Goal: Check status

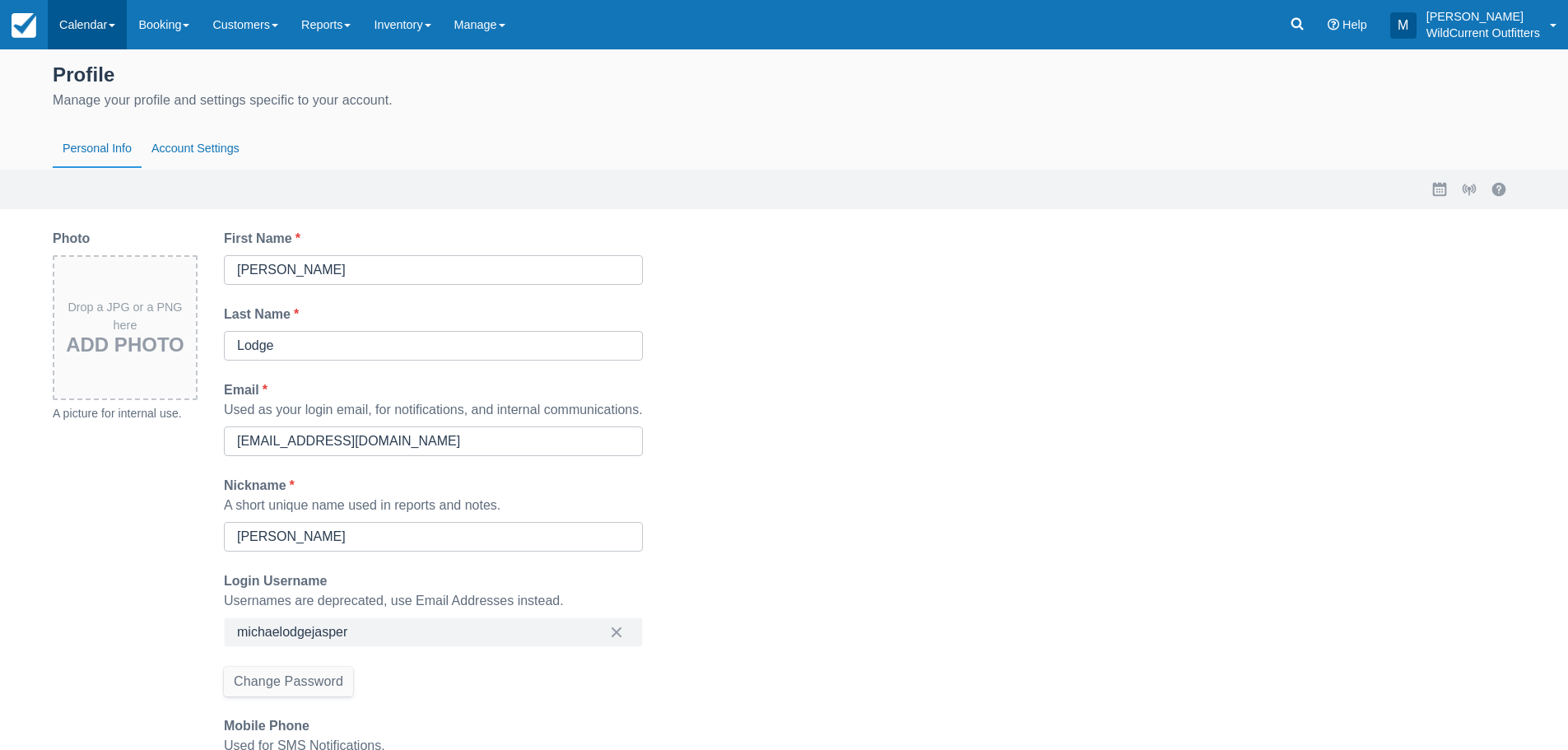
click at [120, 31] on link "Calendar" at bounding box center [87, 24] width 79 height 50
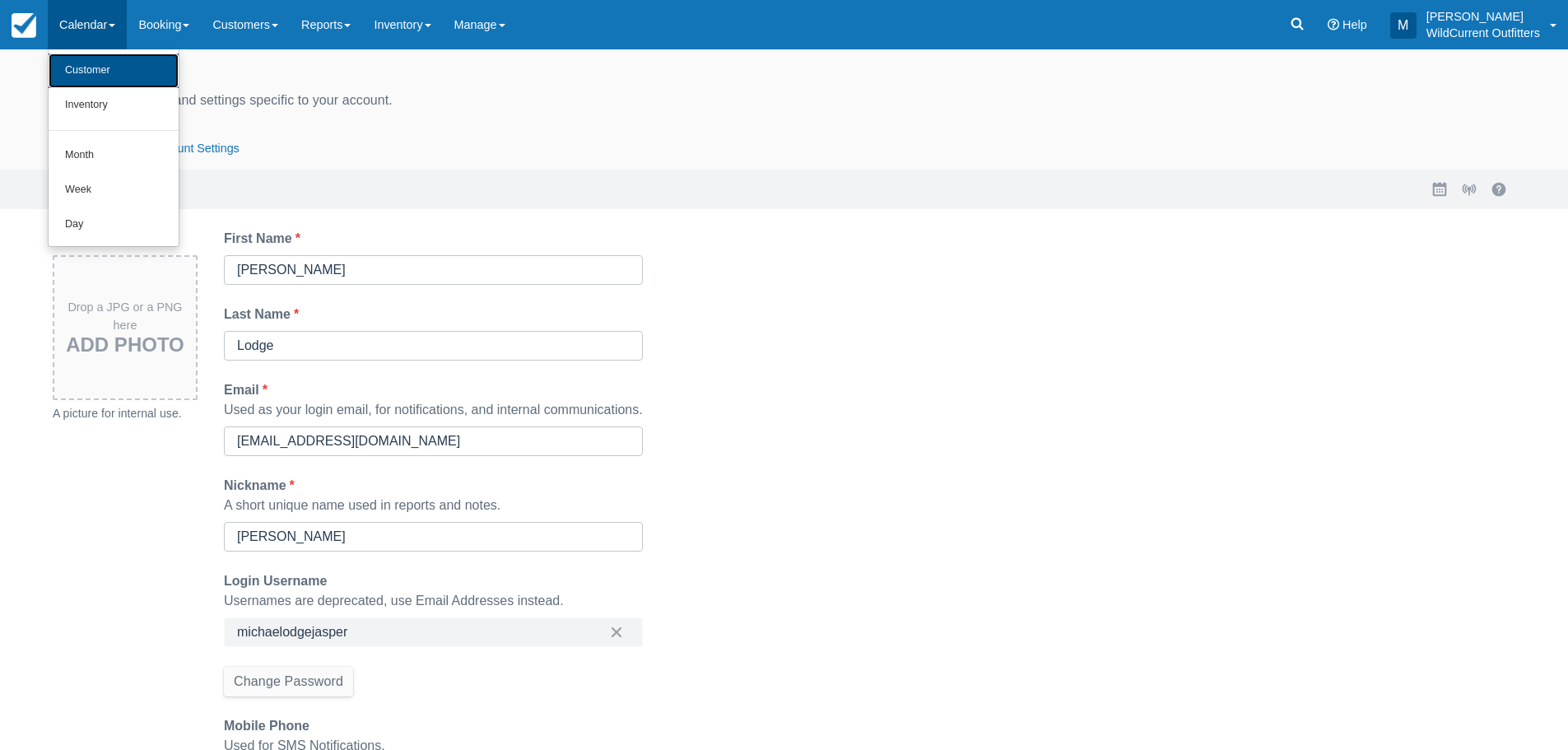
click at [111, 71] on link "Customer" at bounding box center [114, 70] width 131 height 35
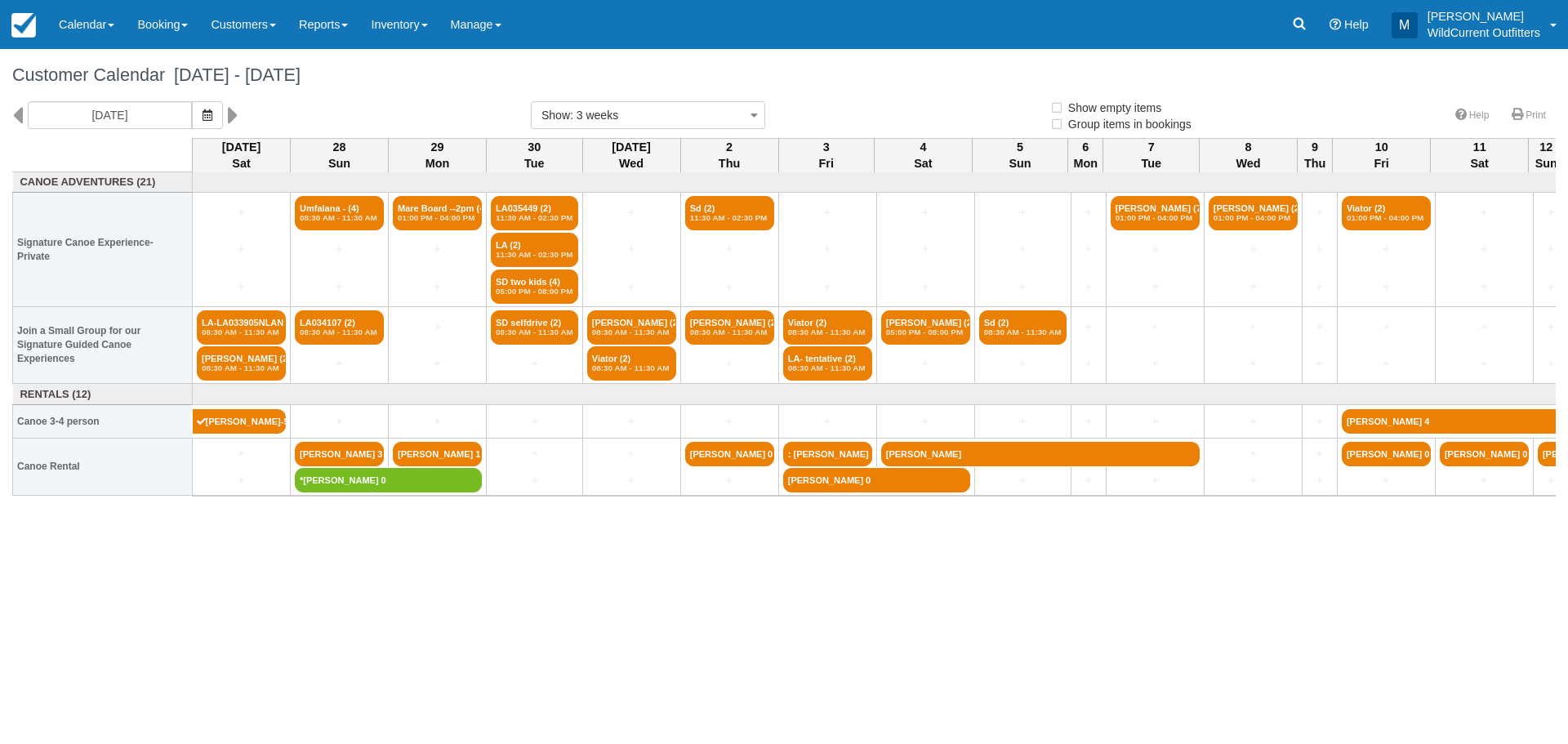
select select
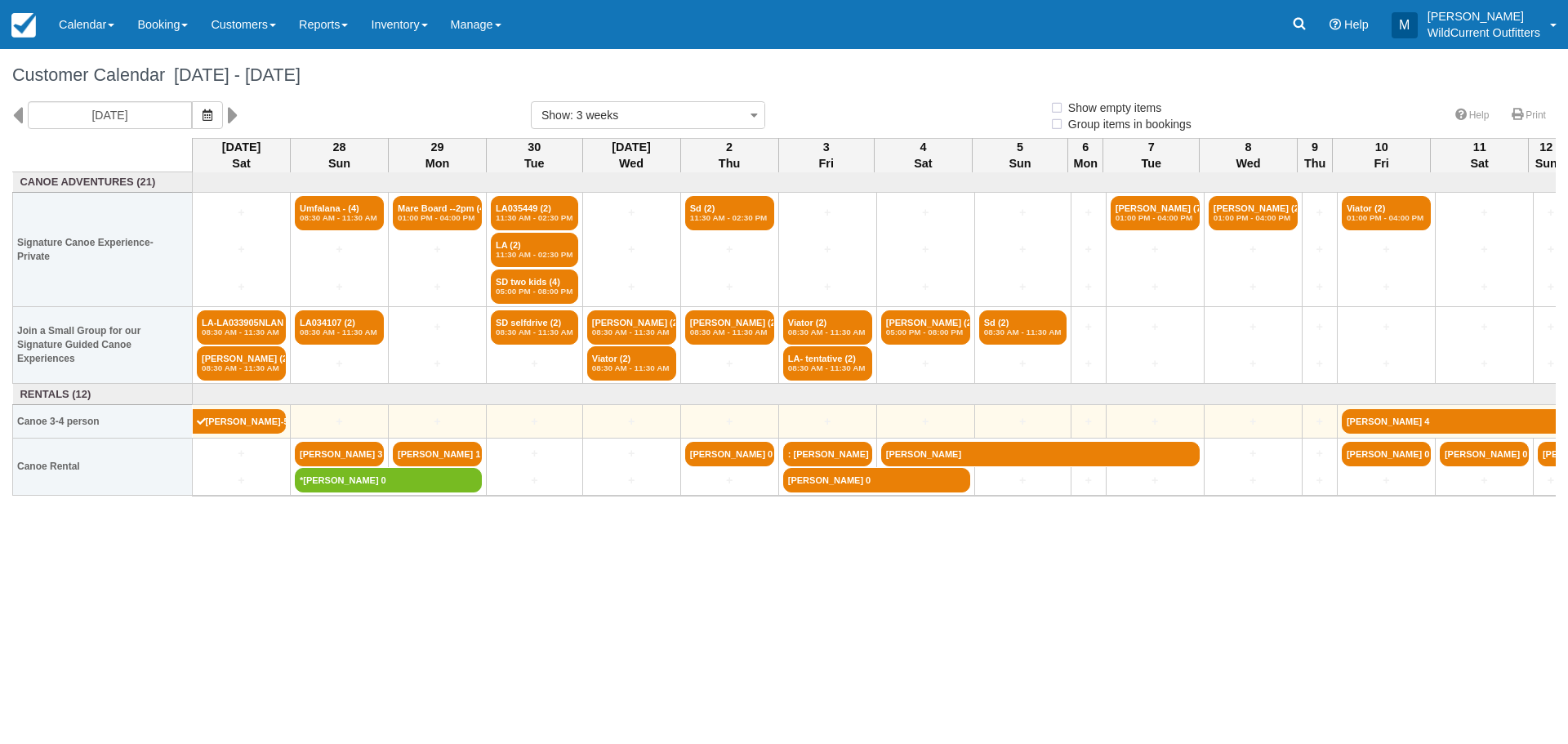
select select
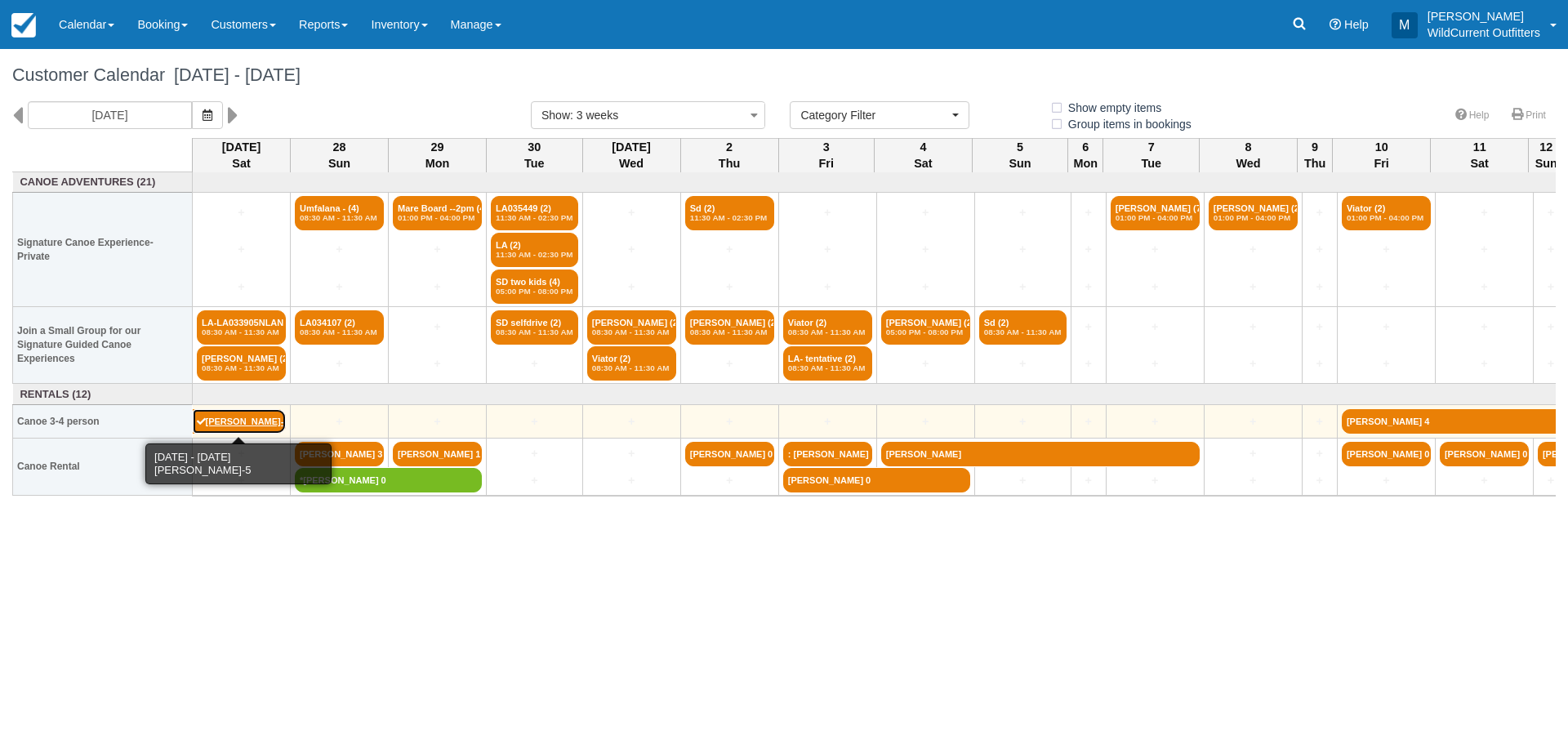
click at [239, 421] on link "[PERSON_NAME]-5" at bounding box center [239, 421] width 94 height 24
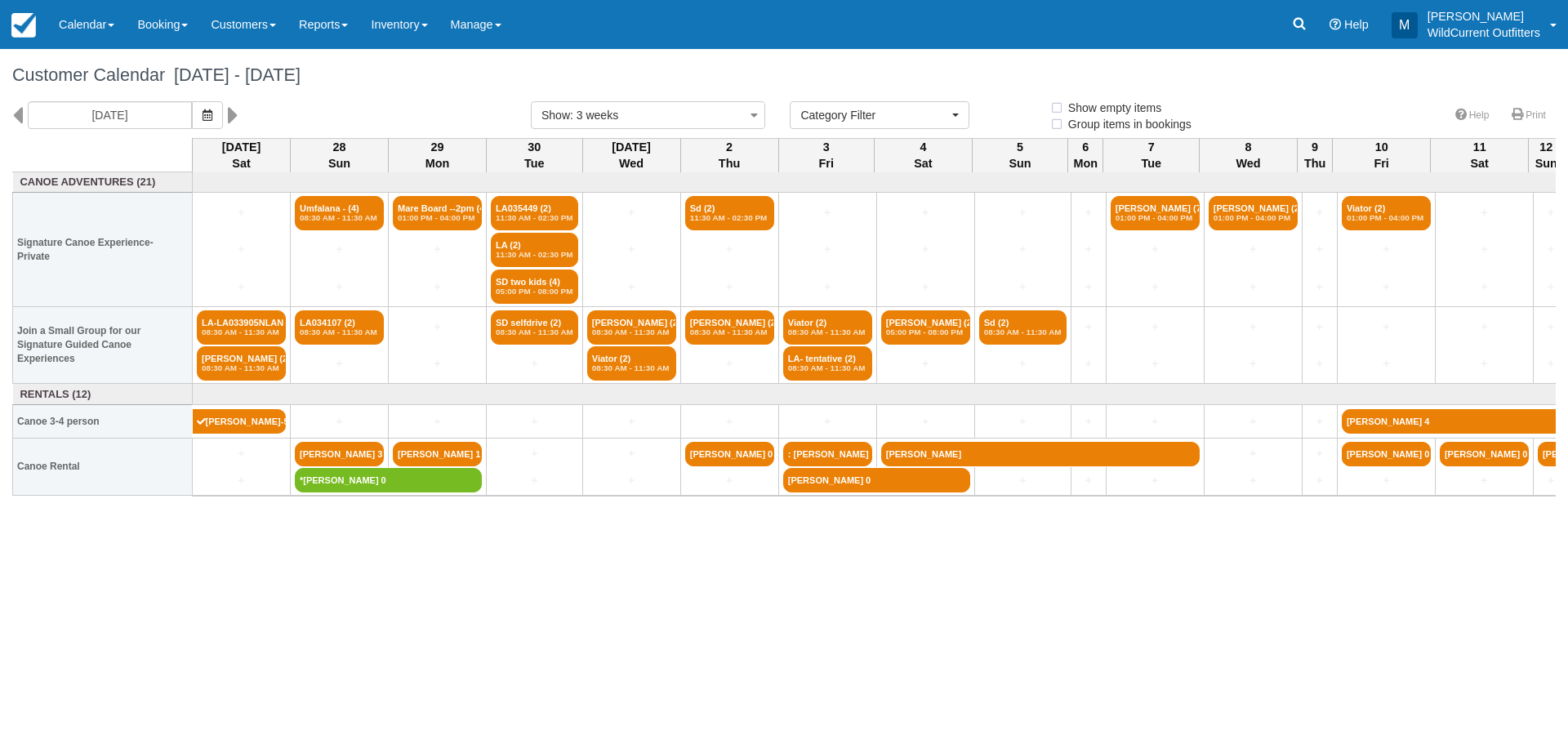
select select
